Goal: Information Seeking & Learning: Learn about a topic

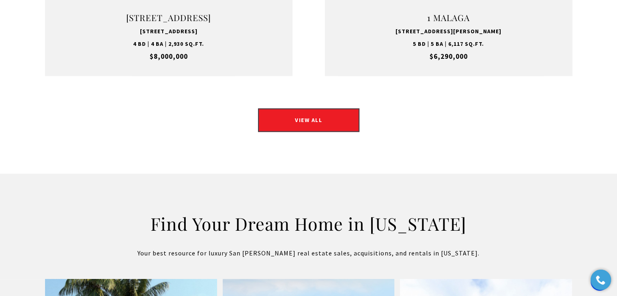
scroll to position [1218, 0]
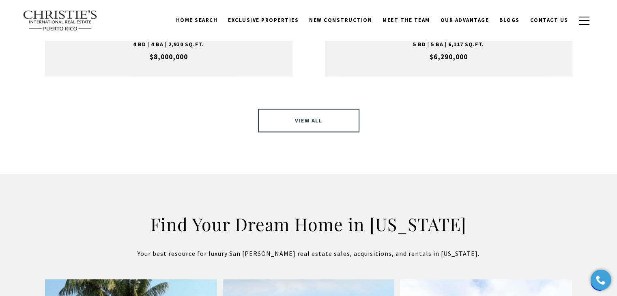
click at [294, 109] on link "VIEW ALL" at bounding box center [308, 121] width 101 height 24
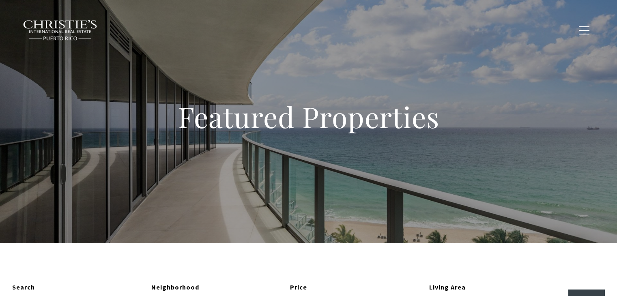
type input "**********"
type input "*********"
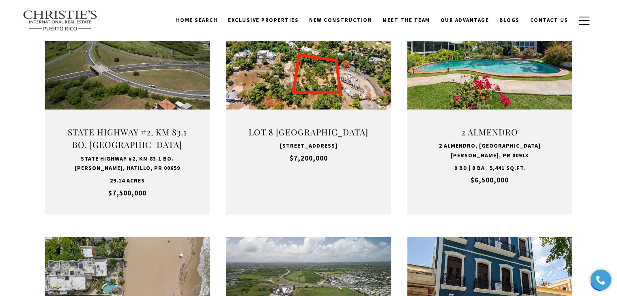
scroll to position [365, 0]
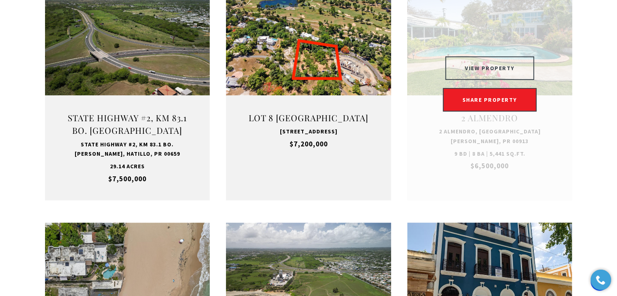
click at [489, 67] on button "VIEW PROPERTY" at bounding box center [490, 68] width 89 height 24
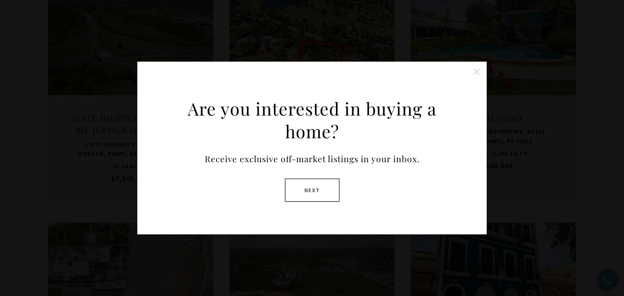
click at [476, 73] on button "Close this option" at bounding box center [476, 72] width 16 height 16
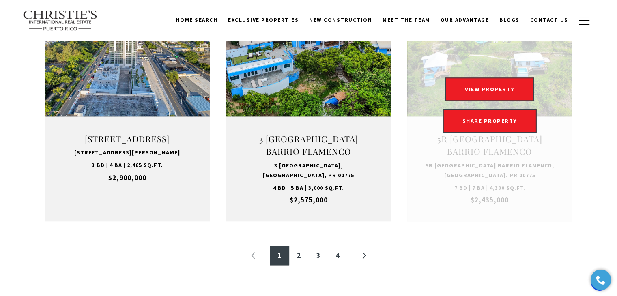
scroll to position [812, 0]
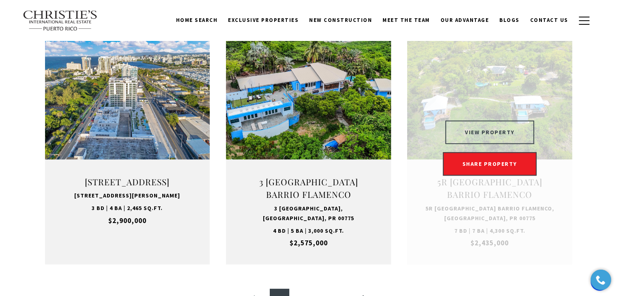
click at [494, 121] on button "VIEW PROPERTY" at bounding box center [490, 133] width 89 height 24
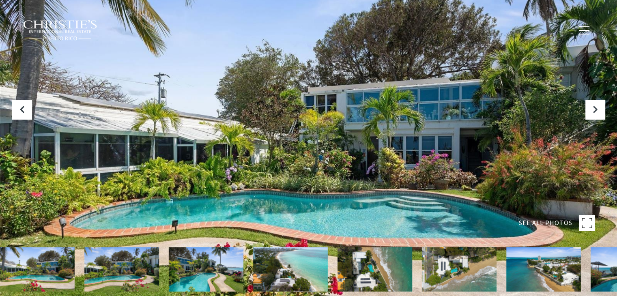
type input "**********"
type input "***"
type input "**********"
type input "**"
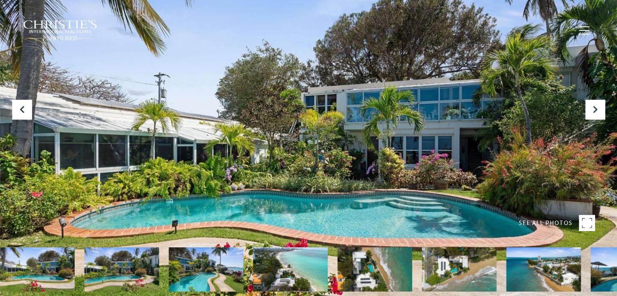
type input "********"
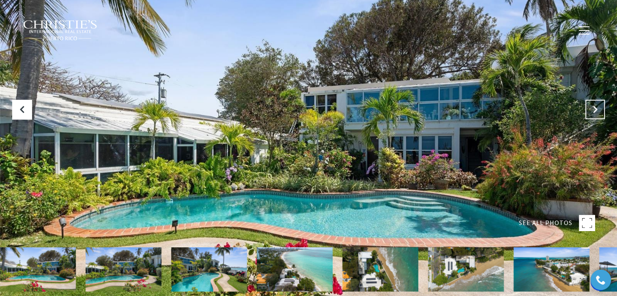
click at [597, 109] on icon "Next Slide" at bounding box center [595, 110] width 8 height 8
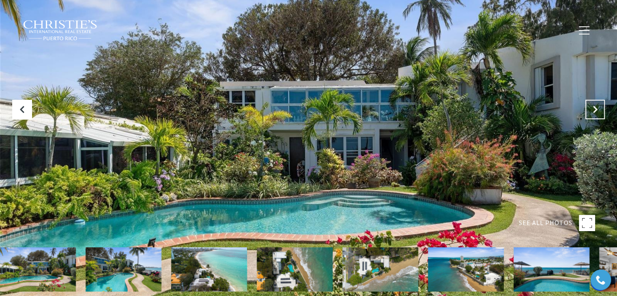
click at [597, 109] on icon "Next Slide" at bounding box center [595, 110] width 8 height 8
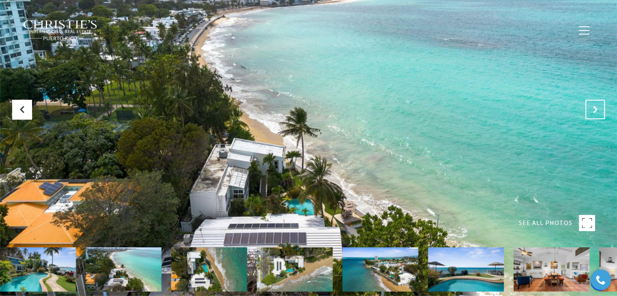
click at [597, 109] on icon "Next Slide" at bounding box center [595, 110] width 8 height 8
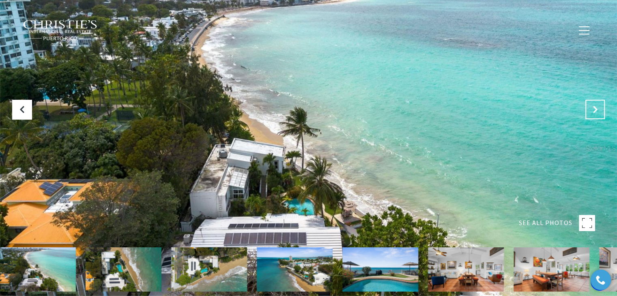
click at [594, 111] on icon "Next Slide" at bounding box center [595, 110] width 8 height 8
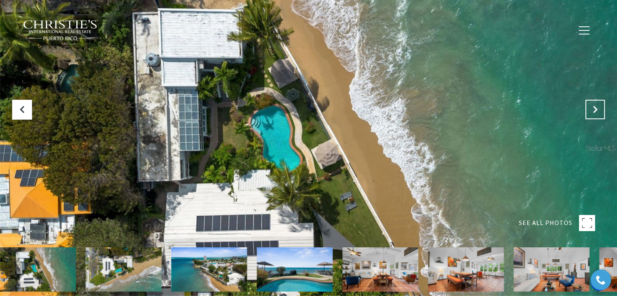
click at [598, 112] on icon "Next Slide" at bounding box center [595, 110] width 8 height 8
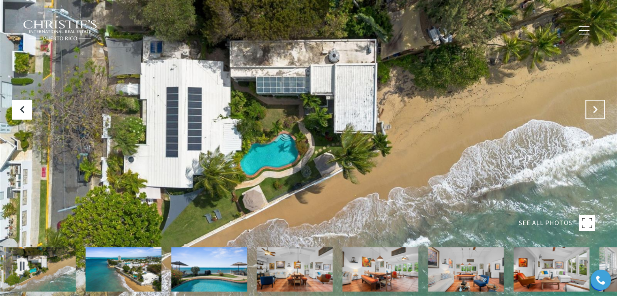
click at [598, 112] on icon "Next Slide" at bounding box center [595, 110] width 8 height 8
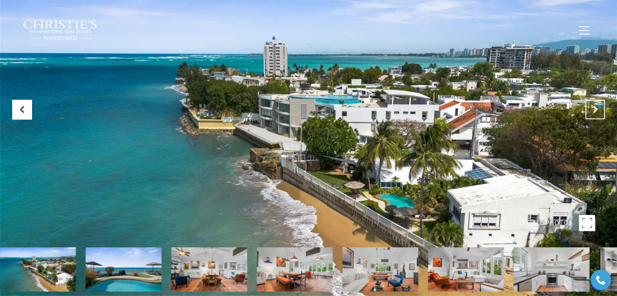
click at [592, 106] on icon "Next Slide" at bounding box center [595, 110] width 8 height 8
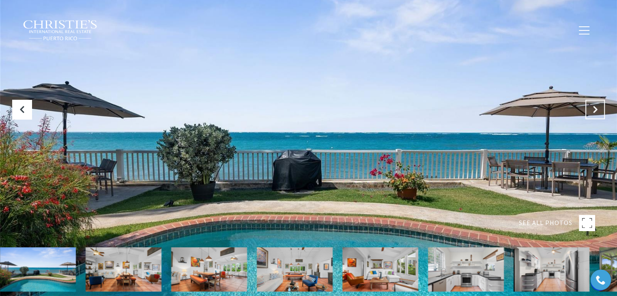
click at [592, 106] on icon "Next Slide" at bounding box center [595, 110] width 8 height 8
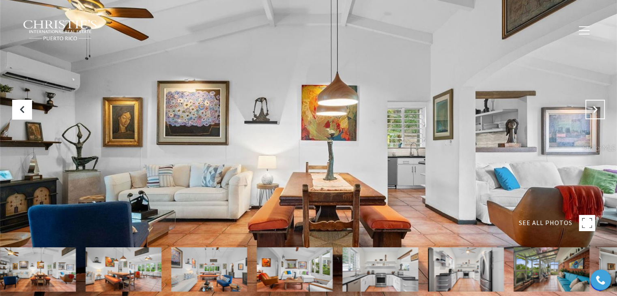
click at [592, 106] on icon "Next Slide" at bounding box center [595, 110] width 8 height 8
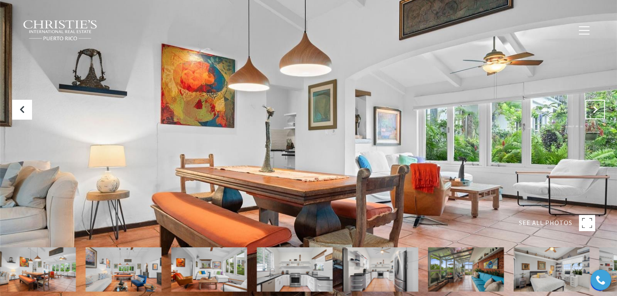
click at [592, 106] on icon "Next Slide" at bounding box center [595, 110] width 8 height 8
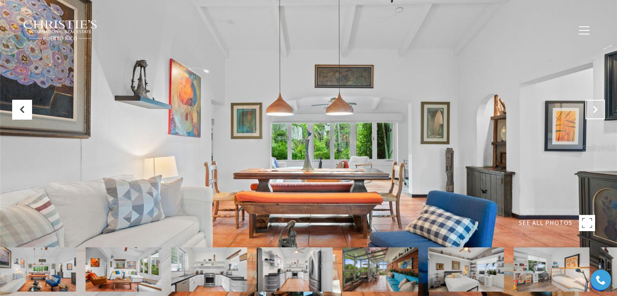
click at [592, 106] on icon "Next Slide" at bounding box center [595, 110] width 8 height 8
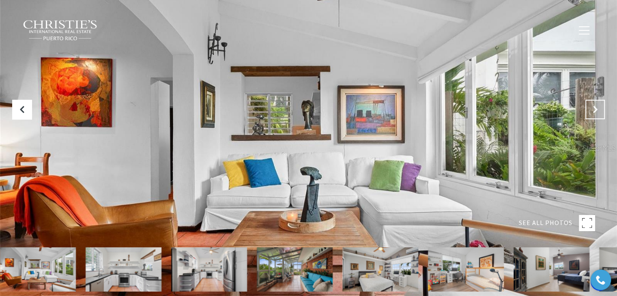
click at [592, 106] on icon "Next Slide" at bounding box center [595, 110] width 8 height 8
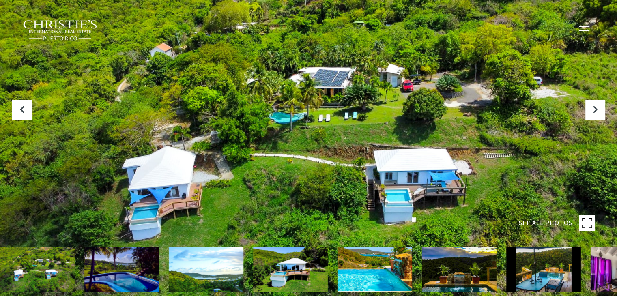
type input "**********"
type input "********"
type input "***"
type input "**********"
type input "**"
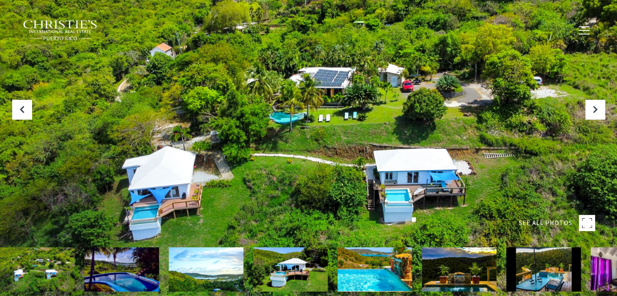
type input "********"
click at [589, 222] on rect at bounding box center [587, 223] width 16 height 16
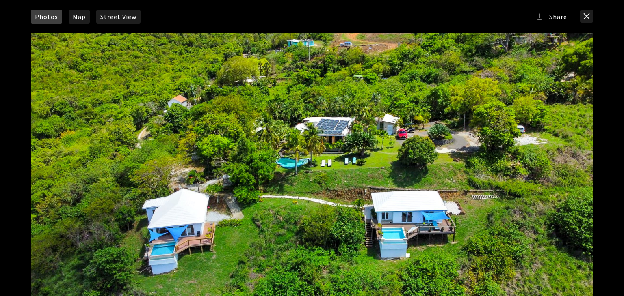
click at [586, 176] on div at bounding box center [312, 190] width 562 height 315
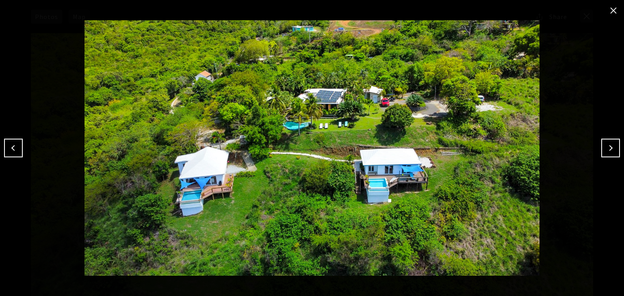
click at [610, 146] on button "Next" at bounding box center [610, 148] width 19 height 19
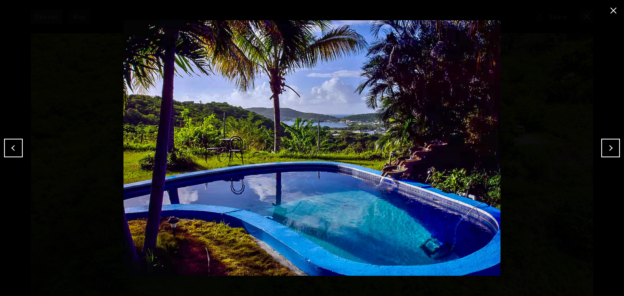
click at [610, 146] on button "Next" at bounding box center [610, 148] width 19 height 19
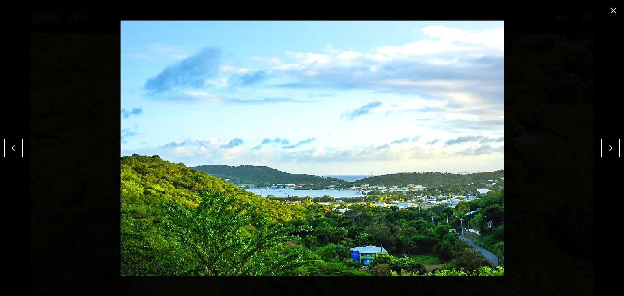
click at [610, 146] on button "Next" at bounding box center [610, 148] width 19 height 19
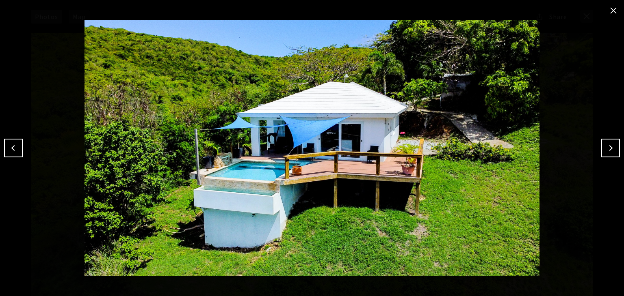
click at [610, 146] on button "Next" at bounding box center [610, 148] width 19 height 19
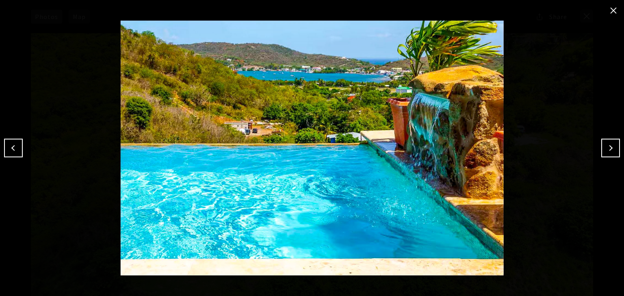
click at [610, 146] on button "Next" at bounding box center [610, 148] width 19 height 19
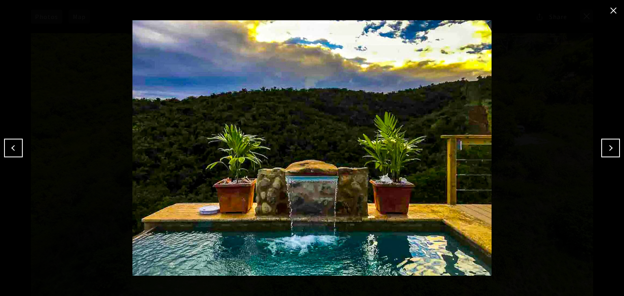
click at [610, 146] on button "Next" at bounding box center [610, 148] width 19 height 19
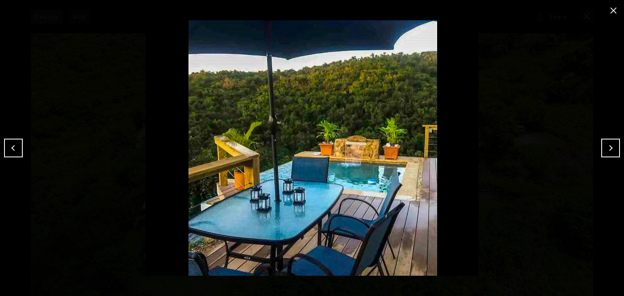
click at [610, 146] on button "Next" at bounding box center [610, 148] width 19 height 19
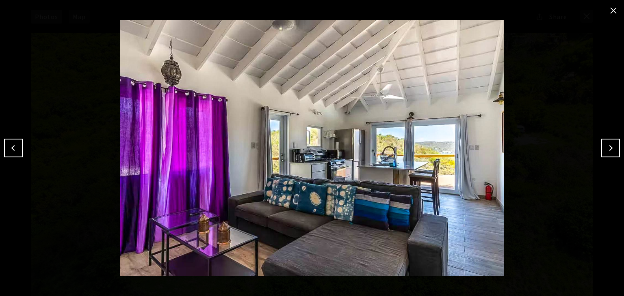
click at [610, 146] on button "Next" at bounding box center [610, 148] width 19 height 19
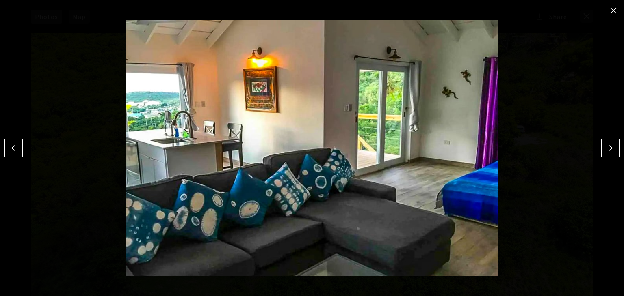
click at [610, 146] on button "Next" at bounding box center [610, 148] width 19 height 19
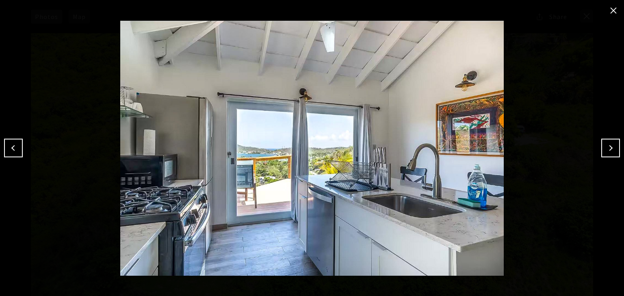
click at [610, 146] on button "Next" at bounding box center [610, 148] width 19 height 19
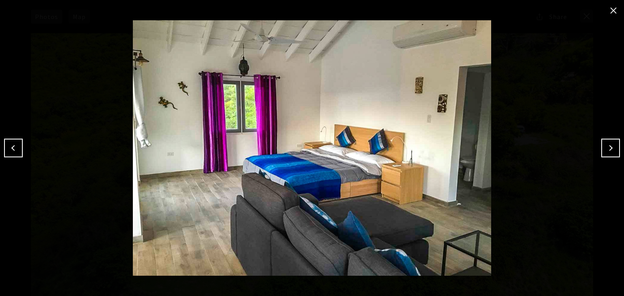
click at [610, 146] on button "Next" at bounding box center [610, 148] width 19 height 19
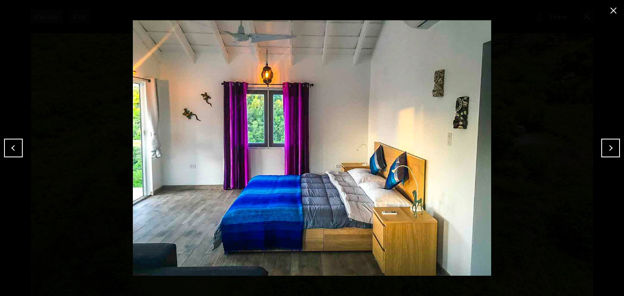
click at [610, 146] on button "Next" at bounding box center [610, 148] width 19 height 19
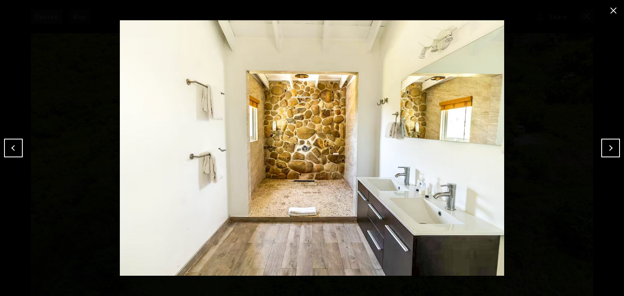
click at [610, 146] on button "Next" at bounding box center [610, 148] width 19 height 19
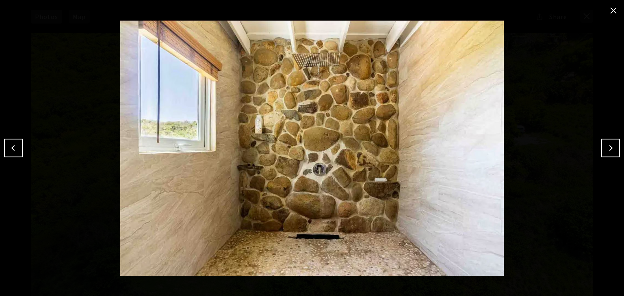
click at [610, 146] on button "Next" at bounding box center [610, 148] width 19 height 19
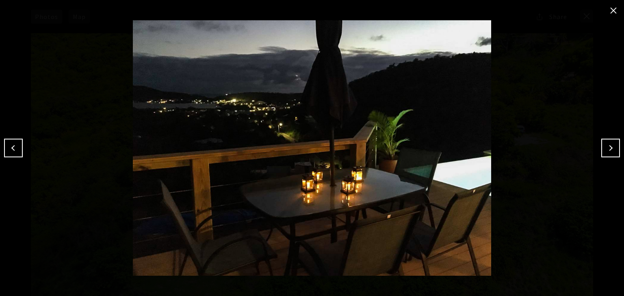
click at [610, 146] on button "Next" at bounding box center [610, 148] width 19 height 19
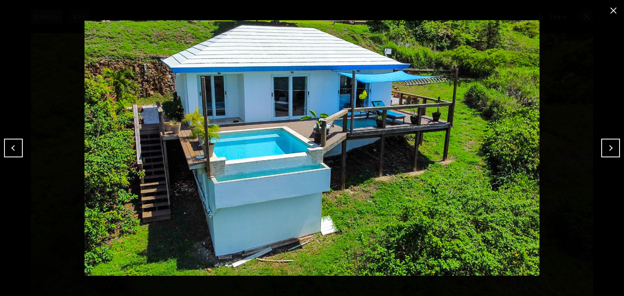
click at [610, 146] on button "Next" at bounding box center [610, 148] width 19 height 19
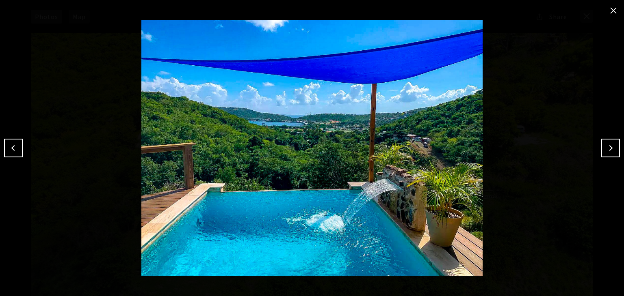
click at [610, 146] on button "Next" at bounding box center [610, 148] width 19 height 19
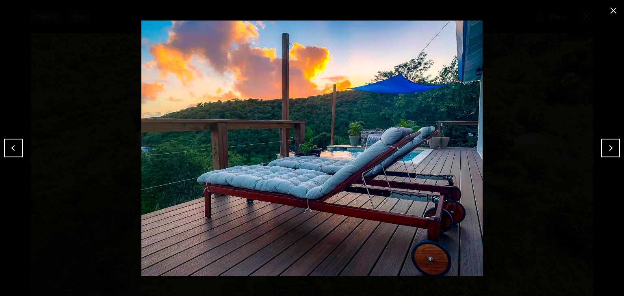
click at [610, 146] on button "Next" at bounding box center [610, 148] width 19 height 19
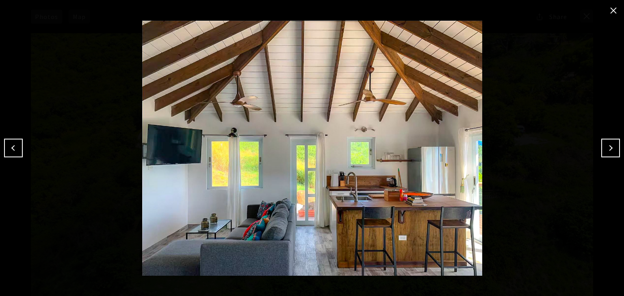
click at [610, 146] on button "Next" at bounding box center [610, 148] width 19 height 19
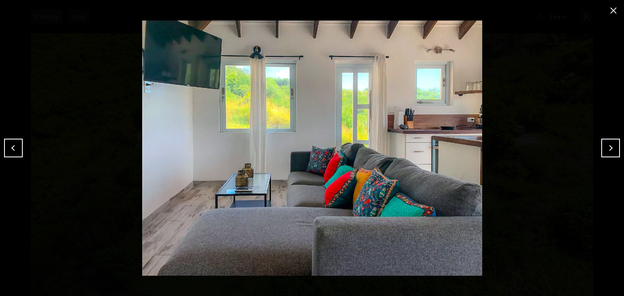
click at [610, 146] on button "Next" at bounding box center [610, 148] width 19 height 19
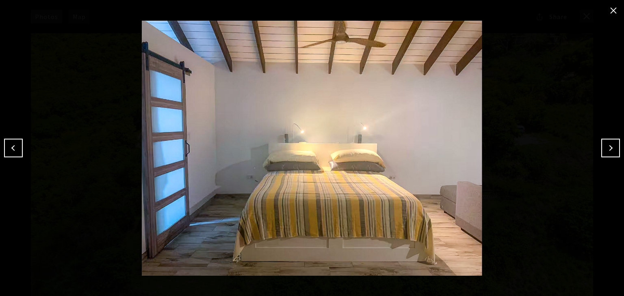
click at [610, 146] on button "Next" at bounding box center [610, 148] width 19 height 19
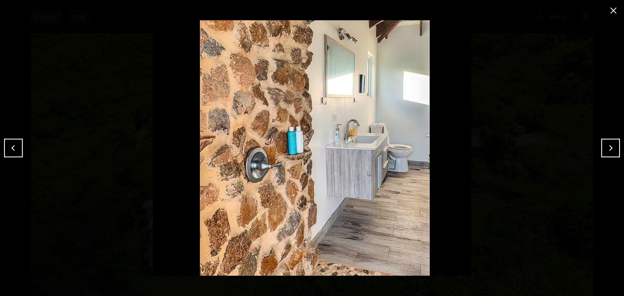
click at [610, 146] on button "Next" at bounding box center [610, 148] width 19 height 19
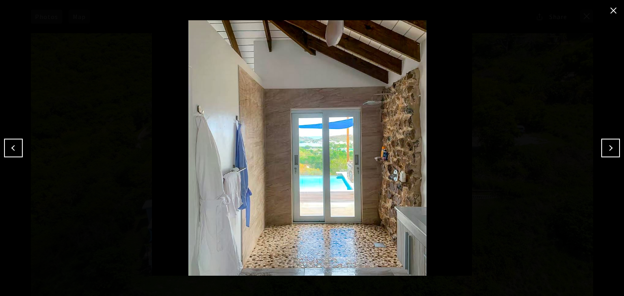
click at [610, 146] on button "Next" at bounding box center [610, 148] width 19 height 19
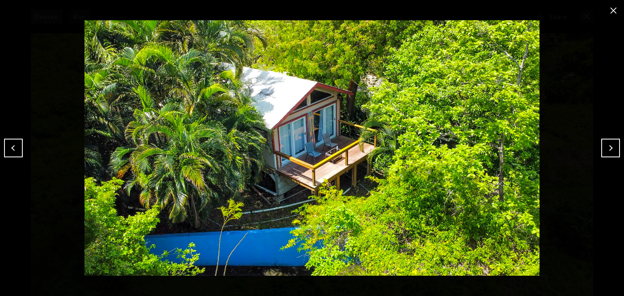
click at [610, 146] on button "Next" at bounding box center [610, 148] width 19 height 19
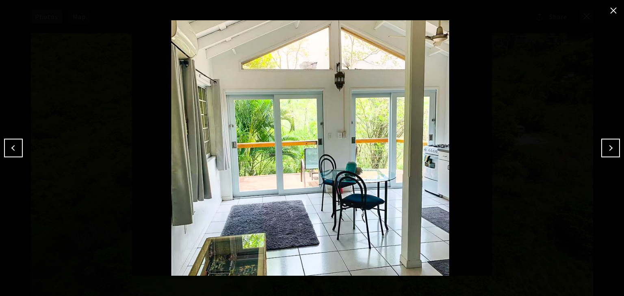
click at [610, 146] on button "Next" at bounding box center [610, 148] width 19 height 19
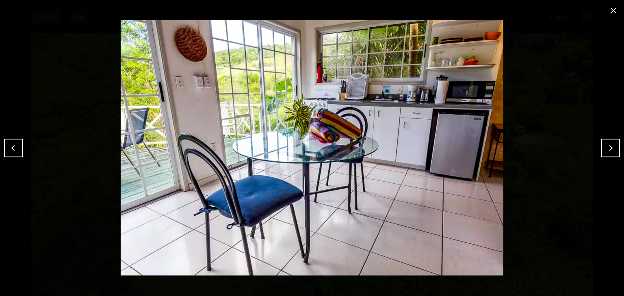
click at [610, 146] on button "Next" at bounding box center [610, 148] width 19 height 19
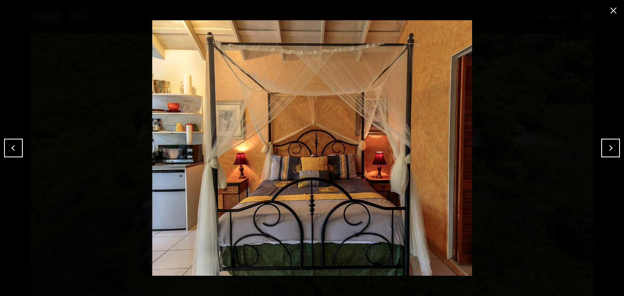
click at [610, 146] on button "Next" at bounding box center [610, 148] width 19 height 19
click at [609, 149] on button "Next" at bounding box center [610, 148] width 19 height 19
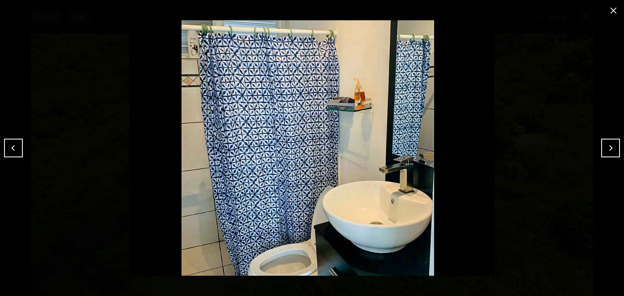
click at [609, 149] on button "Next" at bounding box center [610, 148] width 19 height 19
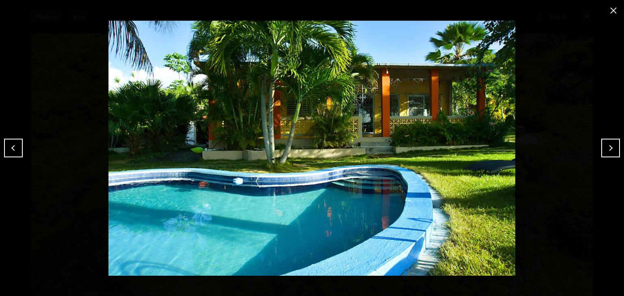
click at [609, 149] on button "Next" at bounding box center [610, 148] width 19 height 19
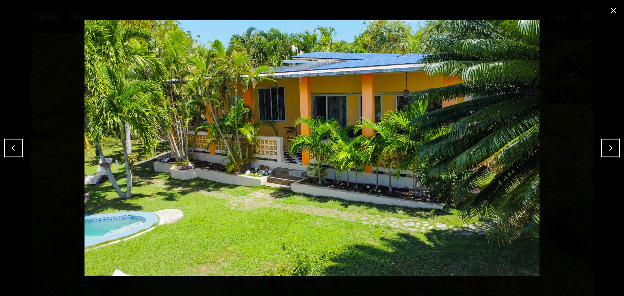
click at [611, 147] on button "Next" at bounding box center [610, 148] width 19 height 19
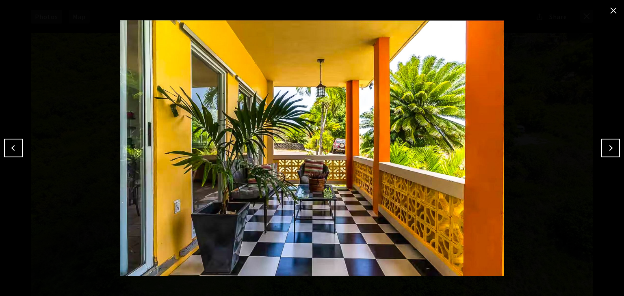
click at [611, 147] on button "Next" at bounding box center [610, 148] width 19 height 19
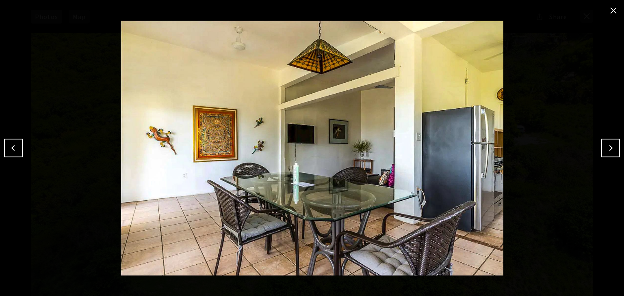
click at [611, 147] on button "Next" at bounding box center [610, 148] width 19 height 19
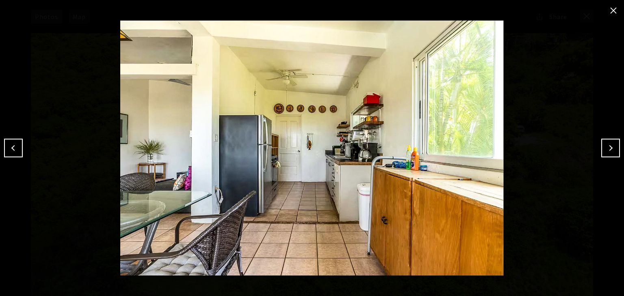
click at [611, 147] on button "Next" at bounding box center [610, 148] width 19 height 19
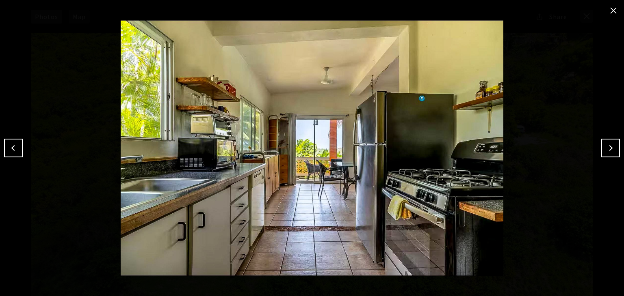
click at [611, 147] on button "Next" at bounding box center [610, 148] width 19 height 19
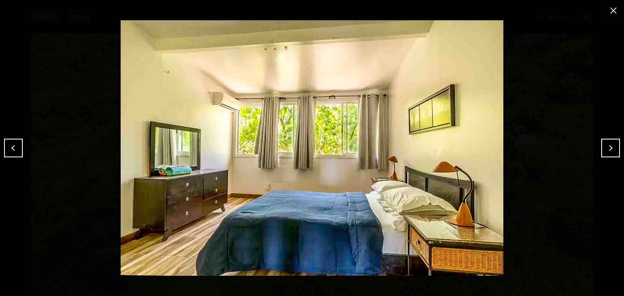
click at [611, 147] on button "Next" at bounding box center [610, 148] width 19 height 19
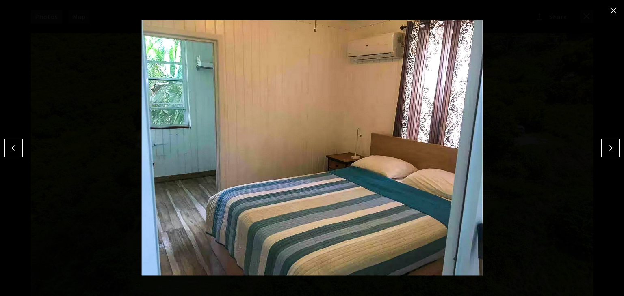
click at [611, 147] on button "Next" at bounding box center [610, 148] width 19 height 19
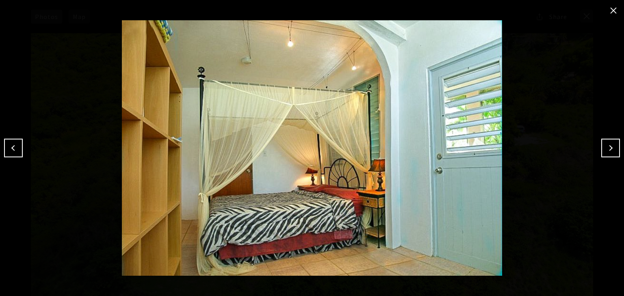
click at [611, 147] on button "Next" at bounding box center [610, 148] width 19 height 19
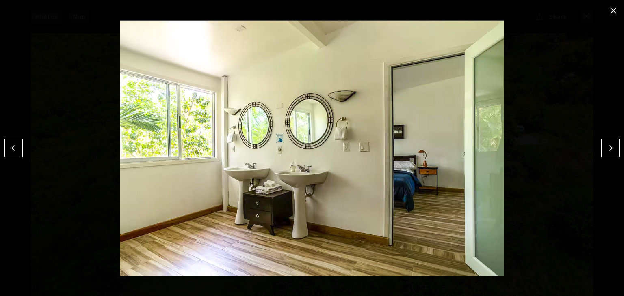
click at [611, 147] on button "Next" at bounding box center [610, 148] width 19 height 19
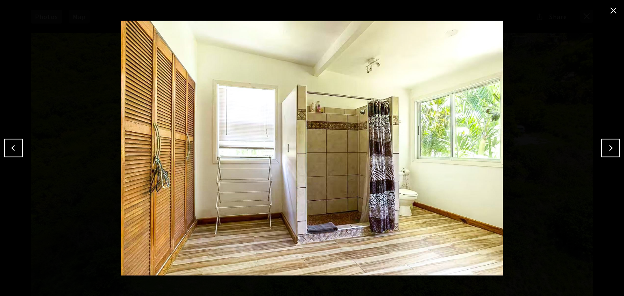
click at [611, 147] on button "Next" at bounding box center [610, 148] width 19 height 19
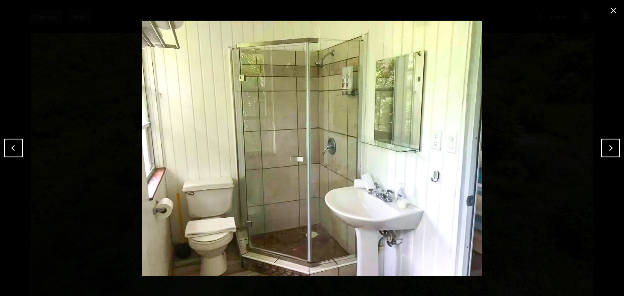
click at [611, 147] on button "Next" at bounding box center [610, 148] width 19 height 19
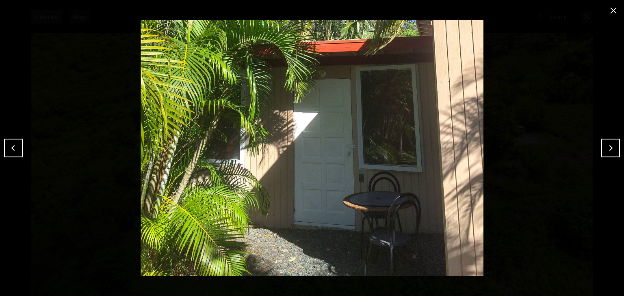
click at [611, 147] on button "Next" at bounding box center [610, 148] width 19 height 19
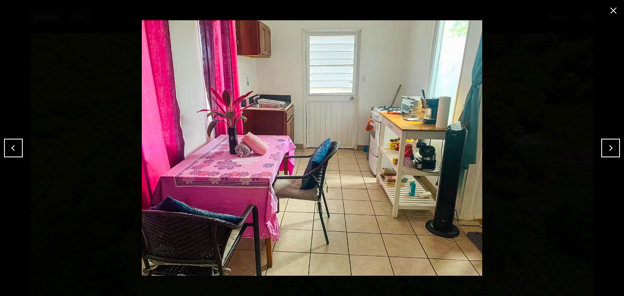
click at [611, 147] on button "Next" at bounding box center [610, 148] width 19 height 19
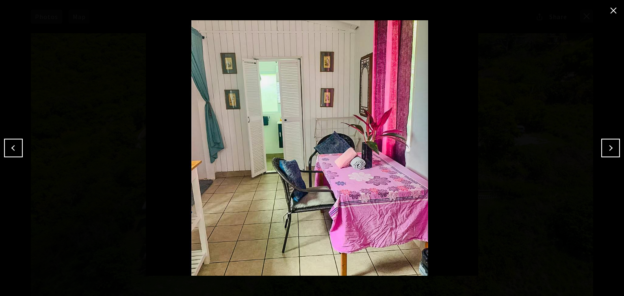
click at [611, 147] on button "Next" at bounding box center [610, 148] width 19 height 19
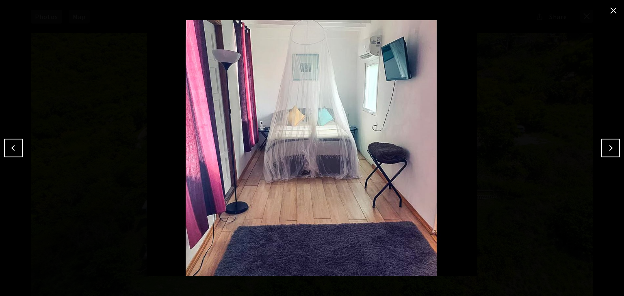
click at [611, 147] on button "Next" at bounding box center [610, 148] width 19 height 19
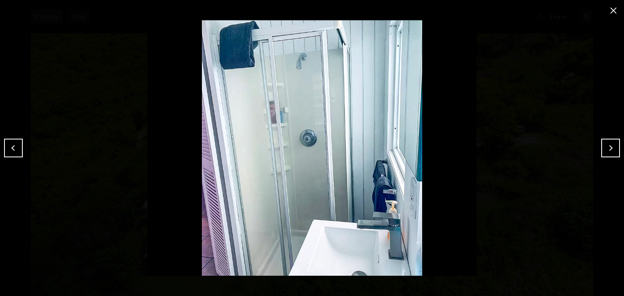
click at [611, 147] on button "Next" at bounding box center [610, 148] width 19 height 19
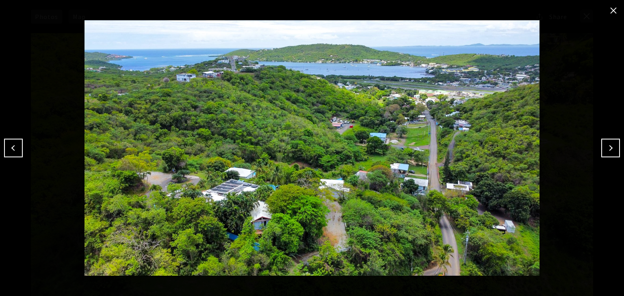
click at [611, 147] on button "Next" at bounding box center [610, 148] width 19 height 19
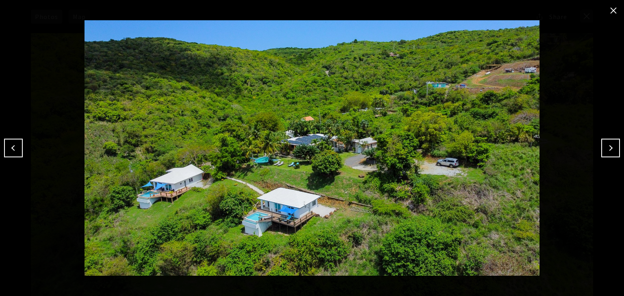
click at [613, 13] on button "close modal" at bounding box center [612, 10] width 13 height 13
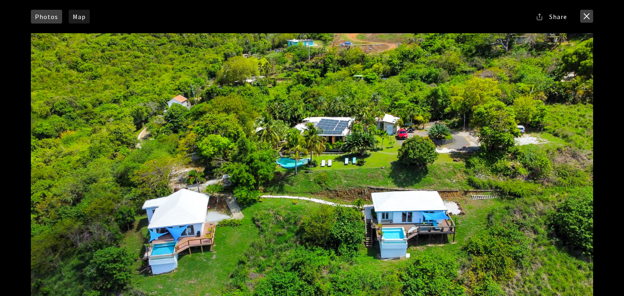
click at [589, 18] on button "close modal" at bounding box center [586, 16] width 13 height 13
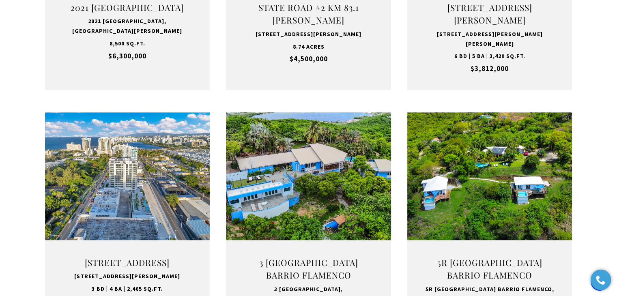
scroll to position [853, 0]
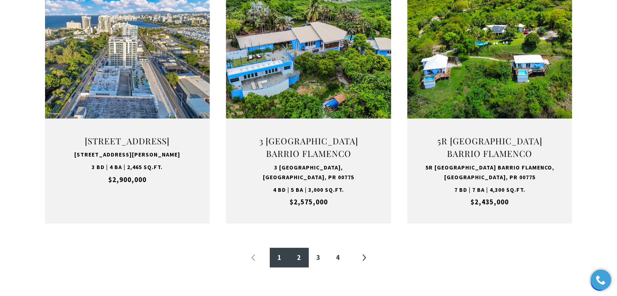
click at [296, 261] on link "2" at bounding box center [298, 257] width 19 height 19
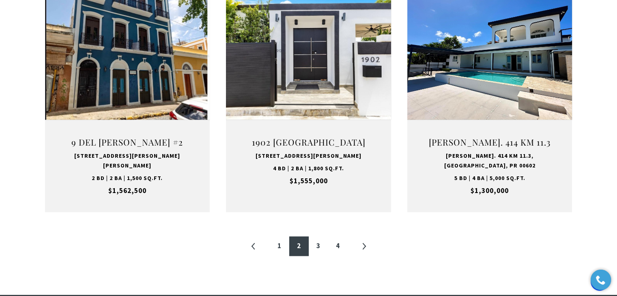
scroll to position [852, 0]
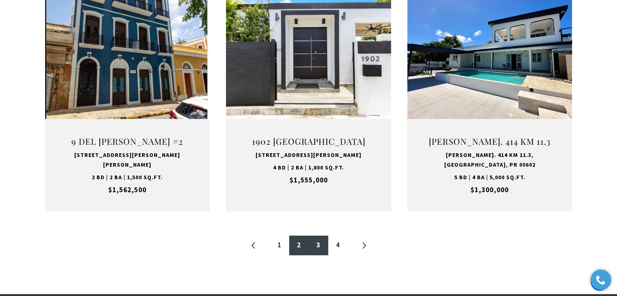
click at [323, 236] on link "3" at bounding box center [318, 245] width 19 height 19
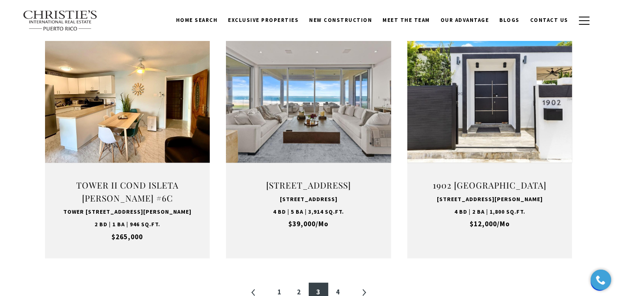
scroll to position [852, 0]
